Goal: Information Seeking & Learning: Find specific fact

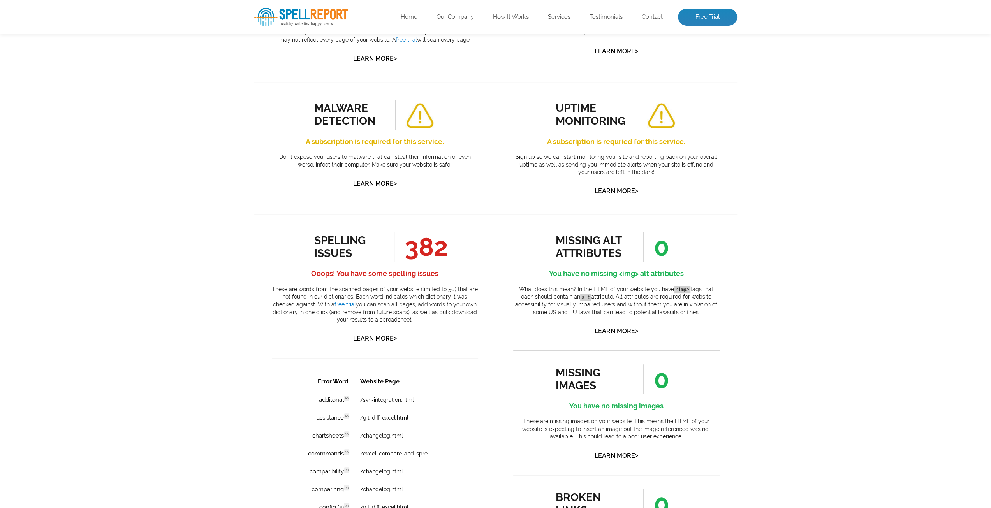
scroll to position [273, 0]
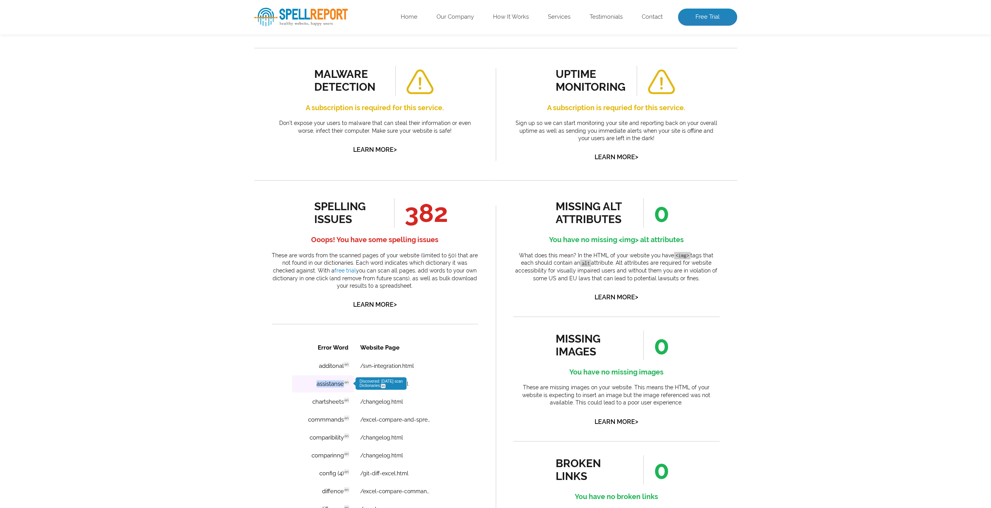
drag, startPoint x: 314, startPoint y: 386, endPoint x: 345, endPoint y: 387, distance: 31.2
click at [345, 387] on td "assistanse en Discovered: [DATE] scan Dictionaries: en" at bounding box center [323, 383] width 62 height 17
copy td "assistanse"
drag, startPoint x: 310, startPoint y: 405, endPoint x: 342, endPoint y: 405, distance: 32.3
click at [342, 405] on td "chartsheets en Discovered: [DATE] scan Dictionaries: en" at bounding box center [323, 401] width 62 height 17
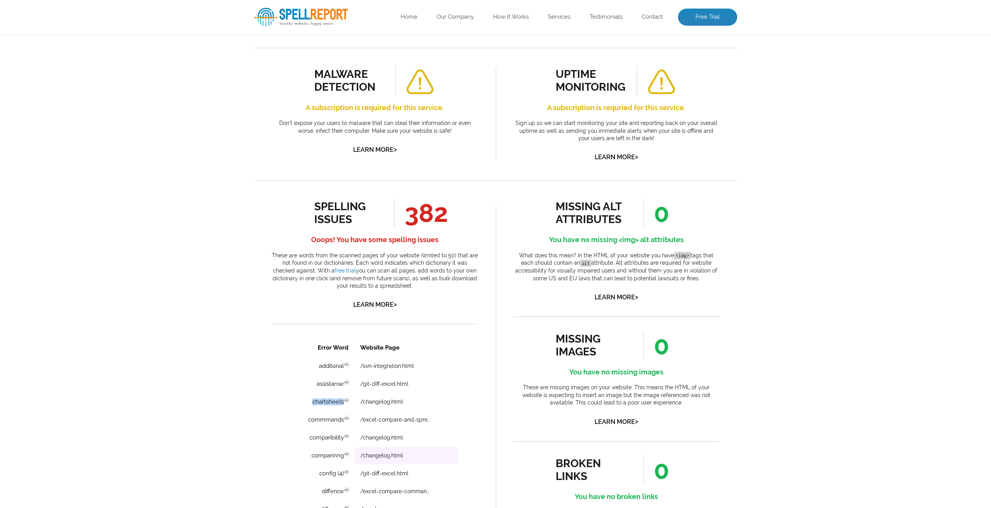
copy td "chartsheets"
drag, startPoint x: 307, startPoint y: 422, endPoint x: 343, endPoint y: 424, distance: 35.9
click at [343, 424] on td "commmands en Discovered: [DATE] scan Dictionaries: en" at bounding box center [323, 419] width 62 height 17
copy td "commmands"
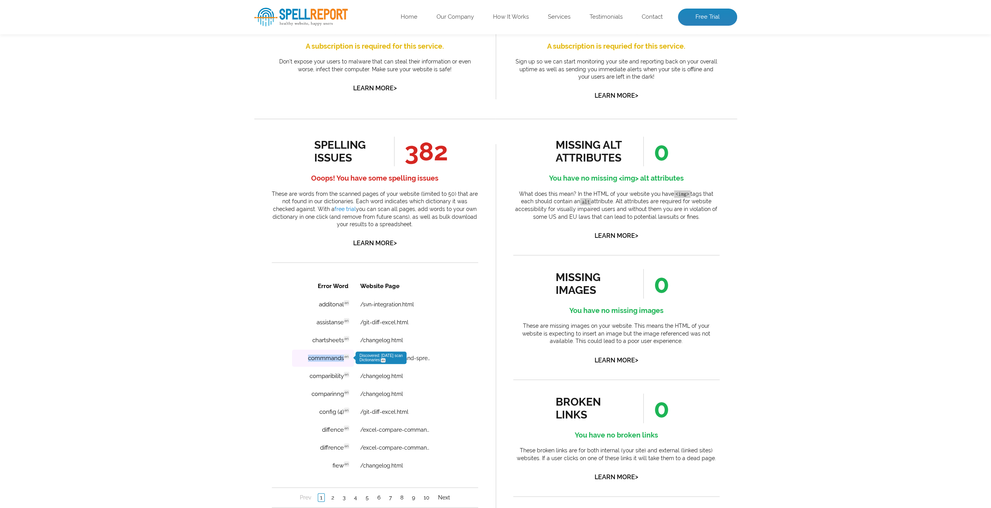
scroll to position [390, 0]
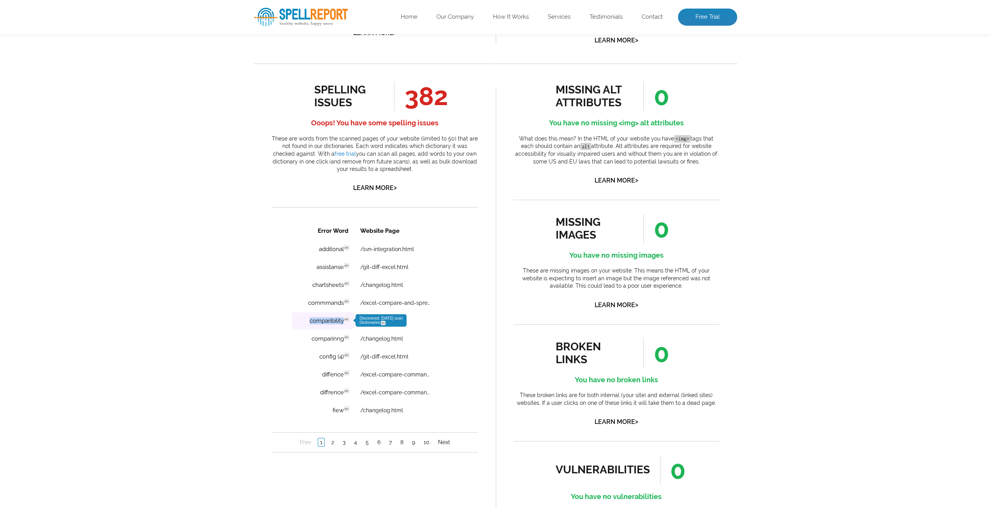
drag, startPoint x: 307, startPoint y: 322, endPoint x: 343, endPoint y: 324, distance: 35.5
click at [343, 324] on td "comparibility en Discovered: [DATE] scan Dictionaries: en" at bounding box center [323, 320] width 62 height 17
copy td "comparibility"
drag, startPoint x: 310, startPoint y: 340, endPoint x: 345, endPoint y: 342, distance: 35.1
click at [345, 342] on td "comparinng en Discovered: [DATE] scan Dictionaries: en" at bounding box center [323, 338] width 62 height 17
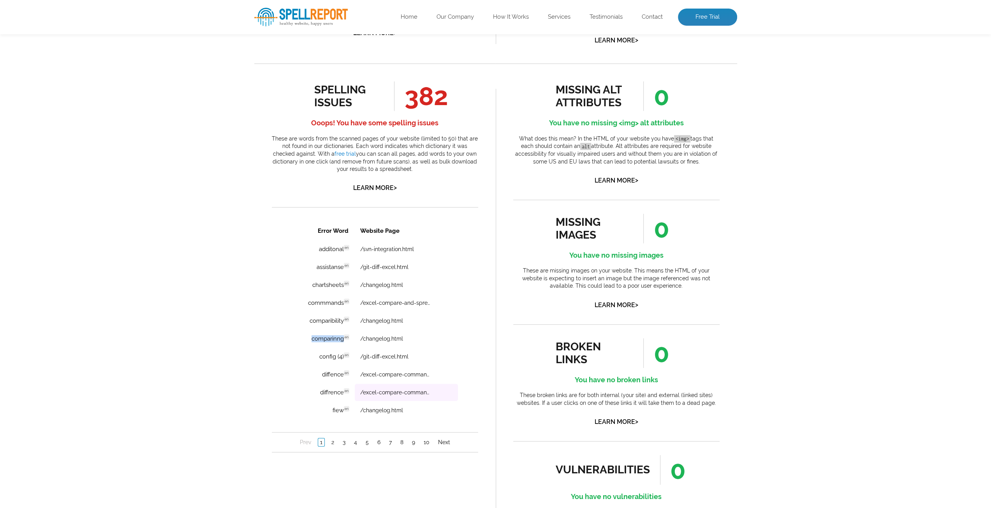
copy td "comparinng"
drag, startPoint x: 319, startPoint y: 358, endPoint x: 336, endPoint y: 359, distance: 17.2
click at [336, 359] on td "config (4) en Discovered: [DATE] scan Dictionaries: en" at bounding box center [323, 356] width 62 height 17
copy td "config"
drag, startPoint x: 321, startPoint y: 378, endPoint x: 343, endPoint y: 378, distance: 21.4
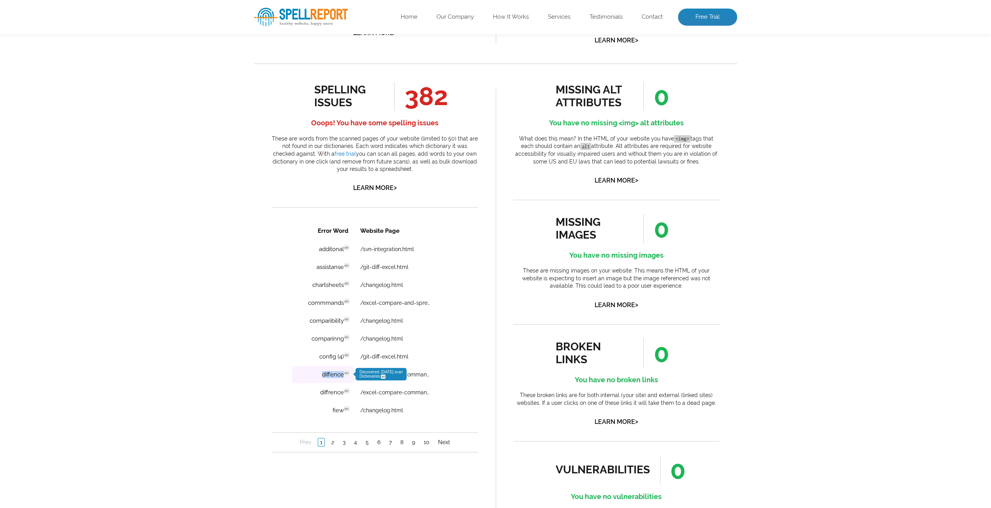
click at [343, 378] on td "diffence en Discovered: [DATE] scan Dictionaries: en" at bounding box center [323, 374] width 62 height 17
copy td "diffence"
drag, startPoint x: 319, startPoint y: 395, endPoint x: 342, endPoint y: 397, distance: 23.5
click at [342, 397] on td "diffrence en Discovered: [DATE] scan Dictionaries: en" at bounding box center [323, 392] width 62 height 17
copy td "diffrence"
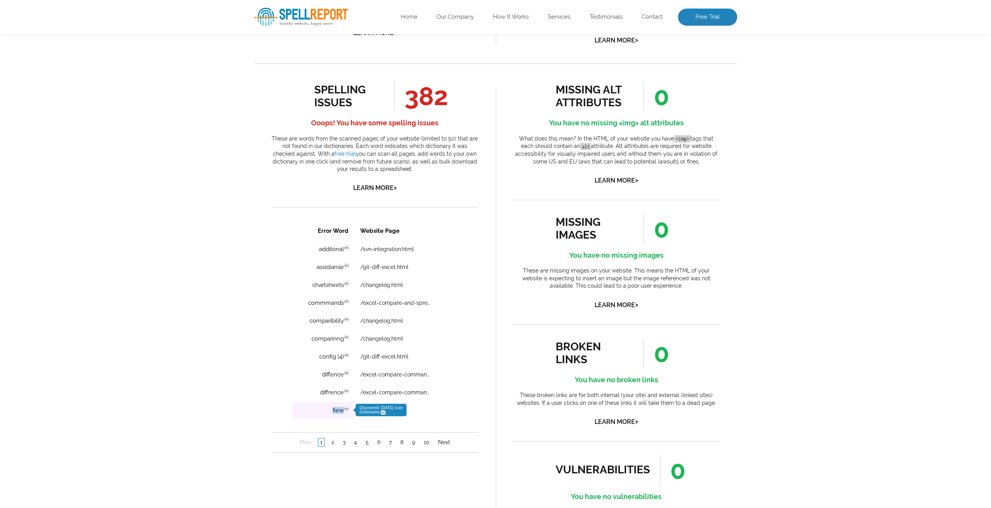
drag, startPoint x: 331, startPoint y: 415, endPoint x: 342, endPoint y: 415, distance: 10.1
click at [342, 415] on td "fiew en Discovered: [DATE] scan Dictionaries: en" at bounding box center [323, 410] width 62 height 17
copy td "fiew"
click at [332, 445] on link "2" at bounding box center [332, 443] width 7 height 8
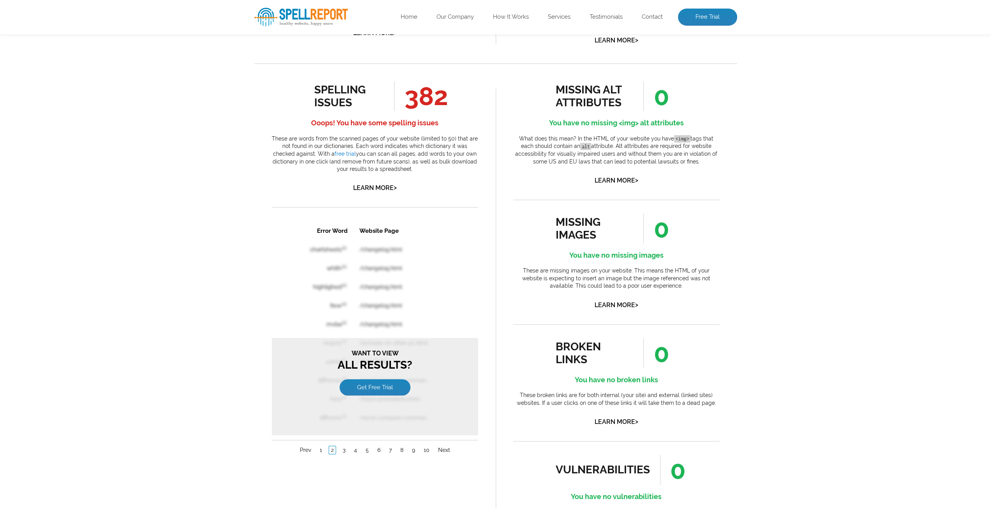
scroll to position [0, 0]
click at [374, 384] on link "Get Free Trial" at bounding box center [374, 387] width 71 height 16
